Goal: Task Accomplishment & Management: Complete application form

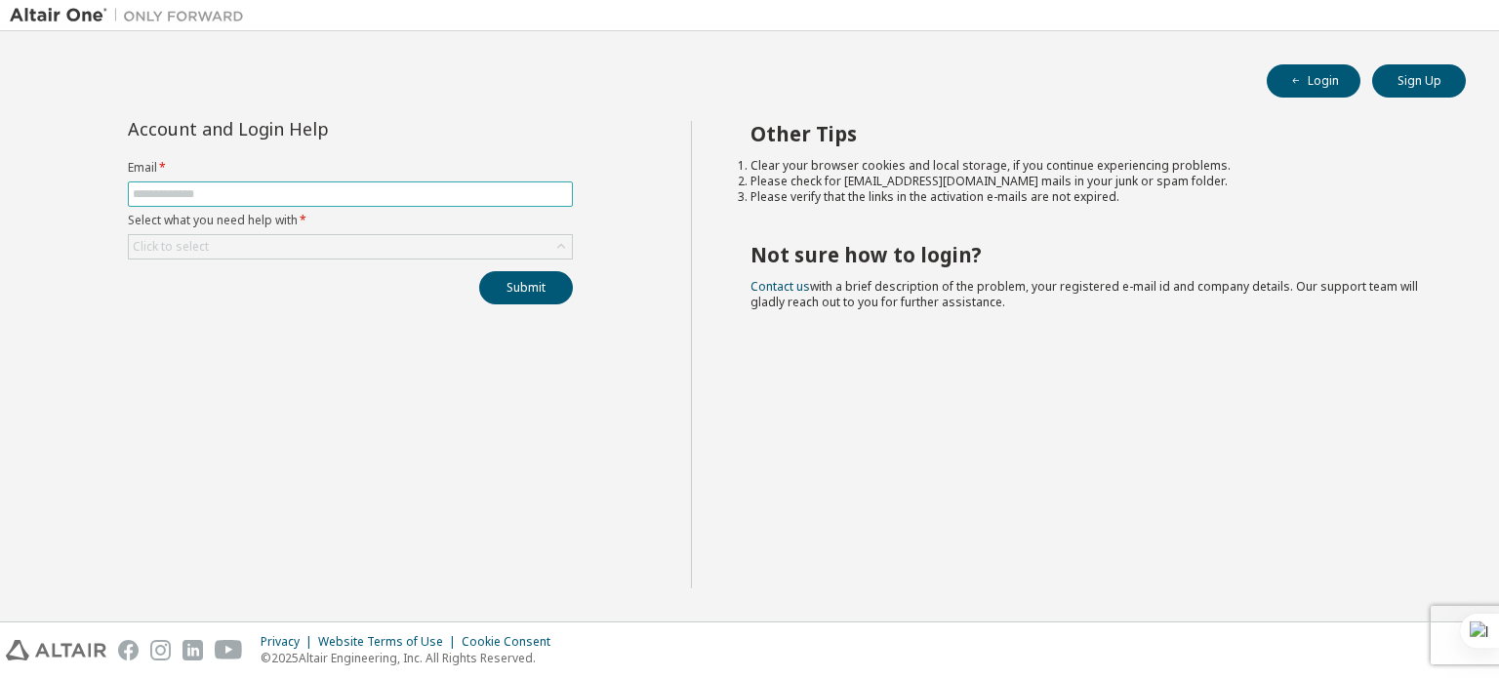
click at [191, 183] on span at bounding box center [350, 193] width 445 height 25
click at [191, 184] on span at bounding box center [350, 193] width 445 height 25
click at [188, 190] on input "text" at bounding box center [350, 194] width 435 height 16
click at [327, 179] on form "Email * Select what you need help with * Click to select" at bounding box center [350, 210] width 445 height 100
click at [308, 205] on span at bounding box center [350, 193] width 445 height 25
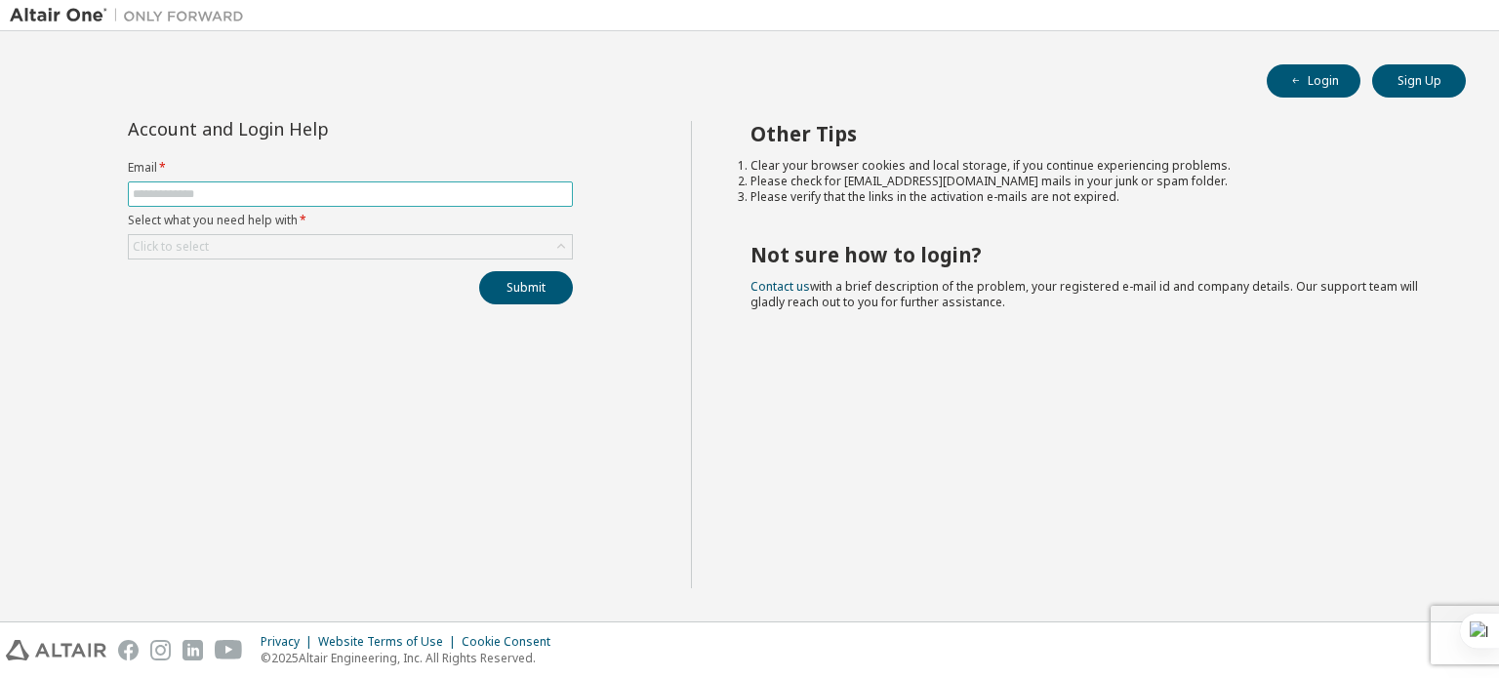
click at [324, 194] on input "text" at bounding box center [350, 194] width 435 height 16
click at [280, 241] on div "Click to select" at bounding box center [350, 246] width 443 height 23
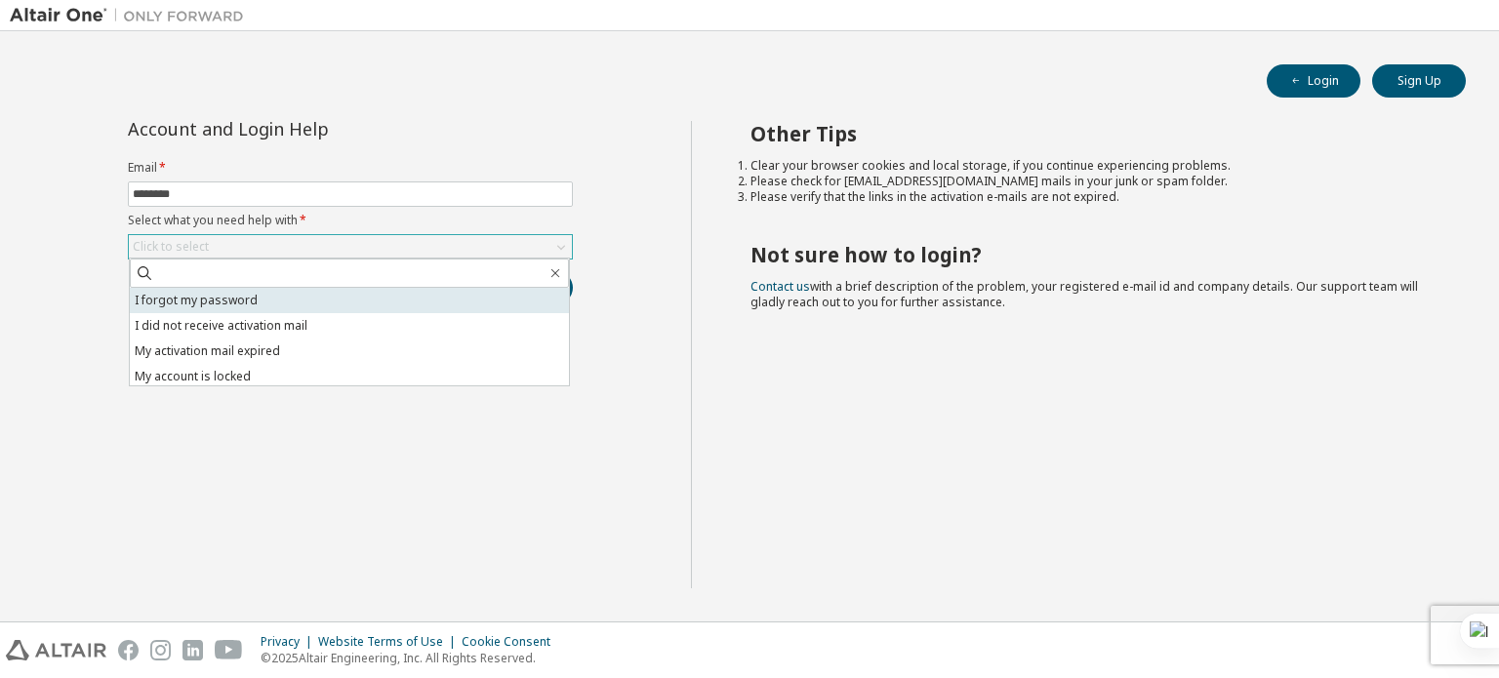
click at [277, 305] on li "I forgot my password" at bounding box center [349, 300] width 439 height 25
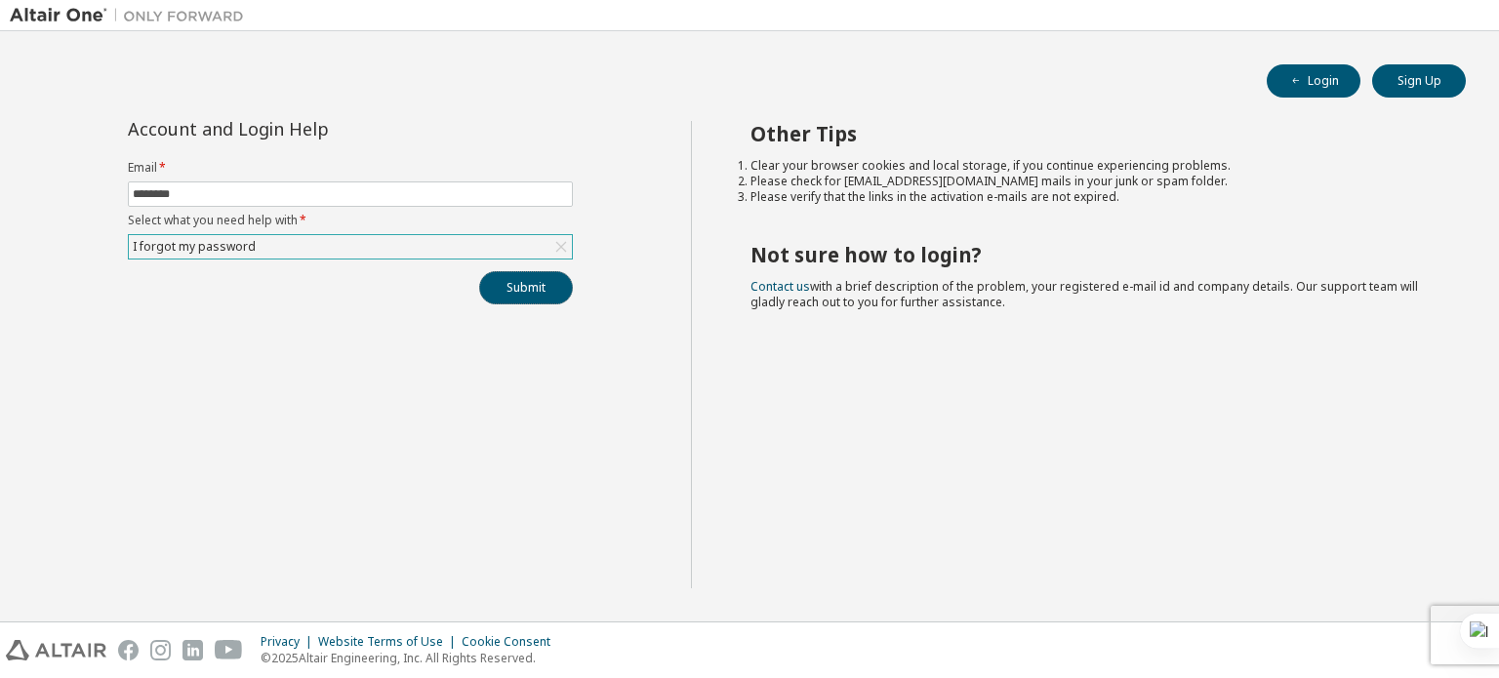
click at [549, 294] on button "Submit" at bounding box center [526, 287] width 94 height 33
click at [267, 188] on input "********" at bounding box center [350, 194] width 435 height 16
click at [479, 271] on button "Submit" at bounding box center [526, 287] width 94 height 33
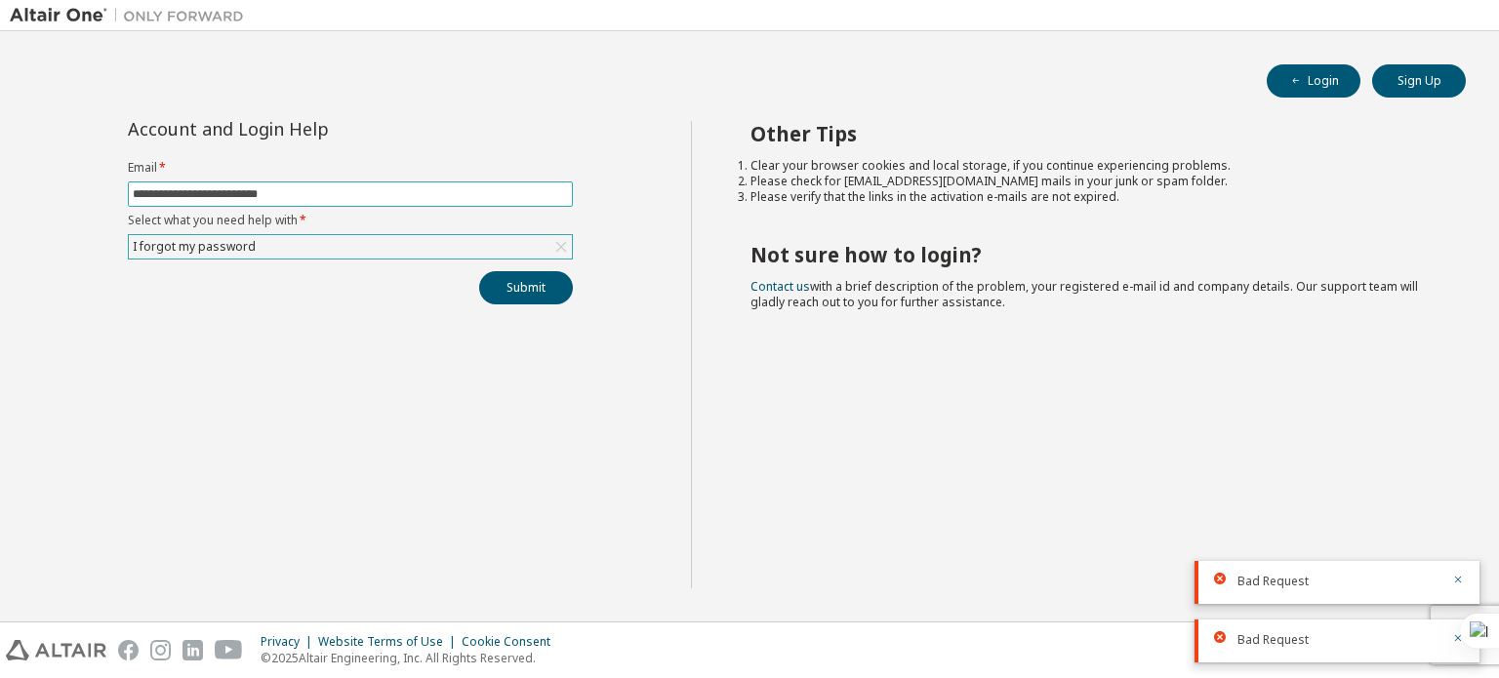
click at [143, 192] on input "**********" at bounding box center [350, 194] width 435 height 16
type input "**********"
click at [1458, 580] on icon "button" at bounding box center [1458, 580] width 12 height 12
click at [1462, 644] on div at bounding box center [1456, 645] width 16 height 16
click at [1453, 645] on icon at bounding box center [1456, 645] width 10 height 10
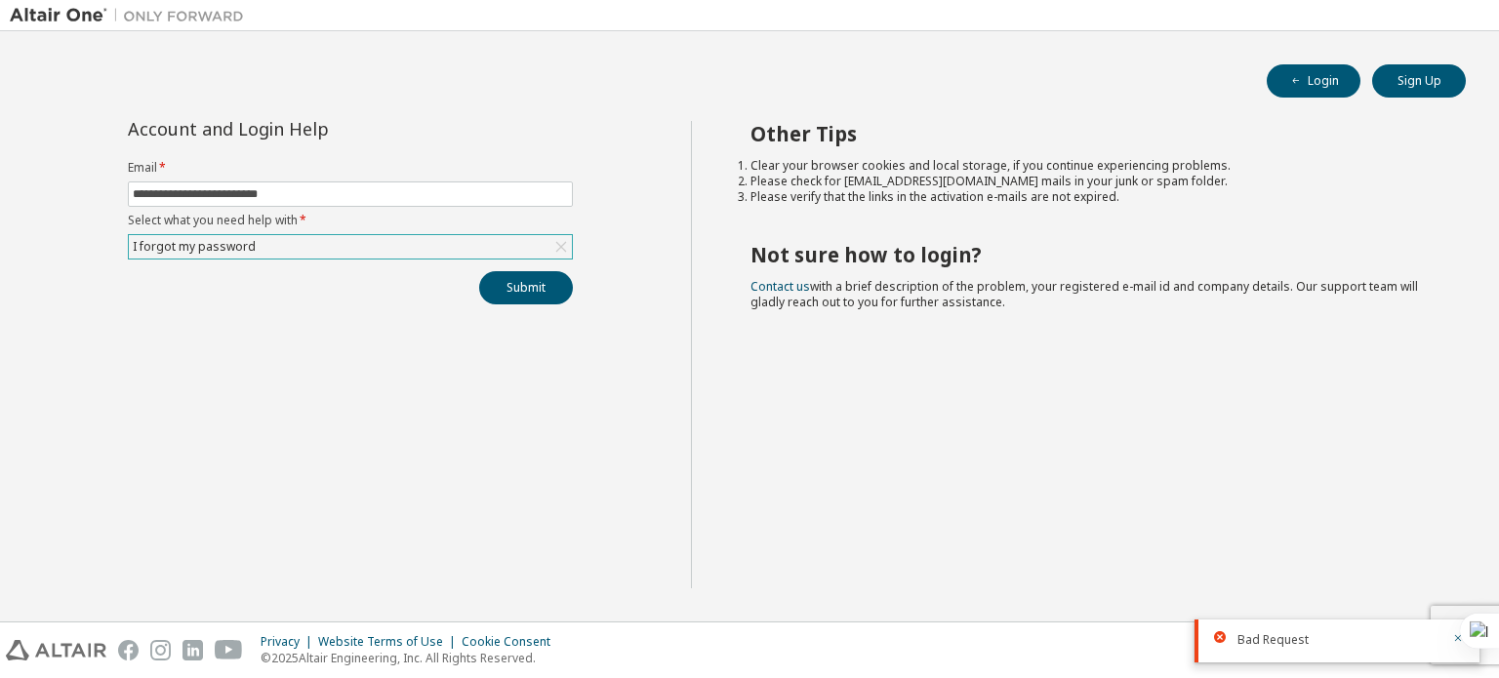
click at [1453, 645] on button "button" at bounding box center [1458, 640] width 12 height 18
click at [517, 282] on button "Submit" at bounding box center [526, 287] width 94 height 33
click at [1353, 640] on div "Bad Request" at bounding box center [1338, 640] width 203 height 18
